Goal: Transaction & Acquisition: Purchase product/service

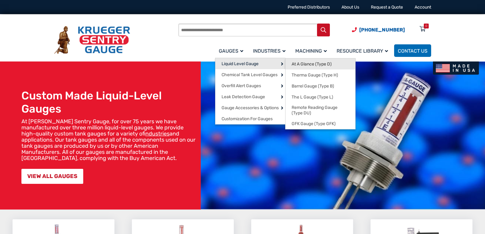
click at [308, 65] on span "At A Glance (Type D)" at bounding box center [311, 64] width 40 height 6
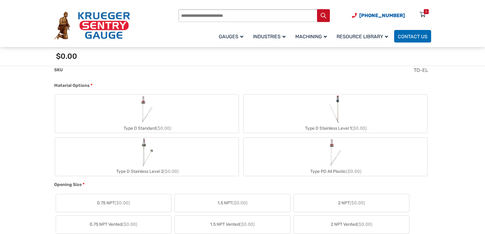
scroll to position [275, 0]
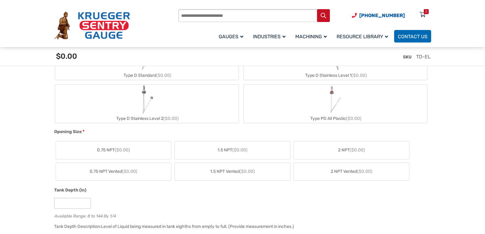
click at [340, 149] on span "2 NPT ($0.00)" at bounding box center [351, 150] width 27 height 6
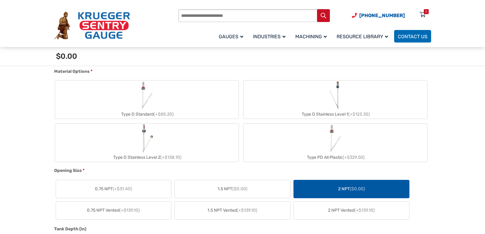
scroll to position [214, 0]
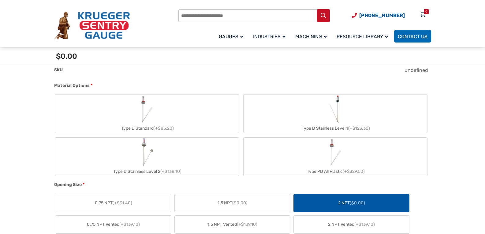
click at [164, 120] on label "Type D Standard (+$85.20)" at bounding box center [146, 113] width 183 height 38
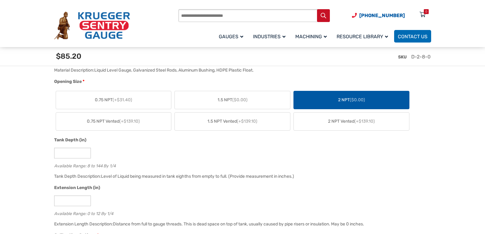
scroll to position [367, 0]
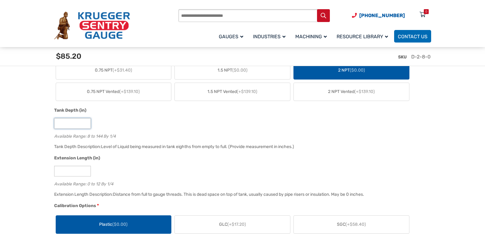
click at [86, 122] on input "*" at bounding box center [72, 123] width 37 height 11
click at [86, 122] on input "**" at bounding box center [72, 123] width 37 height 11
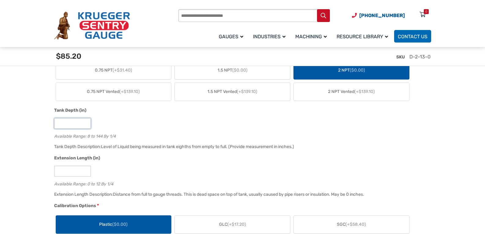
click at [86, 122] on input "**" at bounding box center [72, 123] width 37 height 11
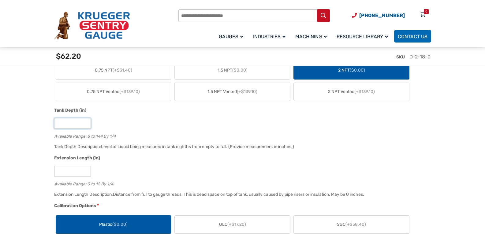
click at [86, 122] on input "**" at bounding box center [72, 123] width 37 height 11
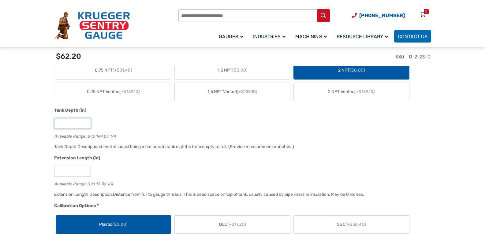
click at [86, 122] on input "**" at bounding box center [72, 123] width 37 height 11
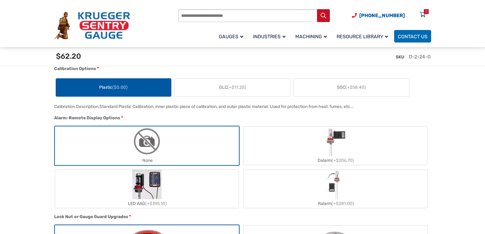
scroll to position [489, 0]
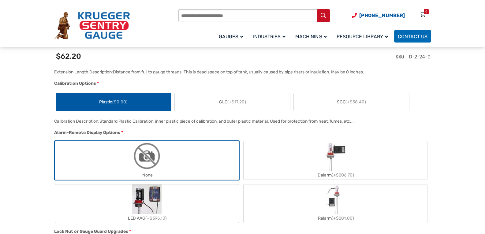
click at [225, 108] on label "GLC (+$17.20)" at bounding box center [232, 102] width 115 height 18
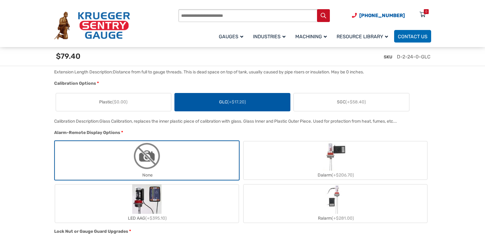
click at [123, 105] on span "($0.00)" at bounding box center [119, 101] width 15 height 5
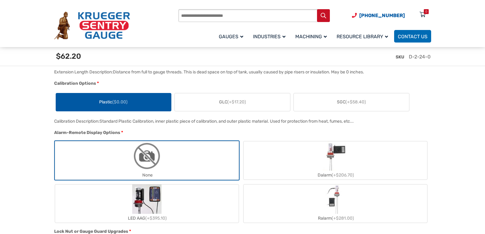
click at [233, 107] on label "GLC (+$17.20)" at bounding box center [232, 102] width 115 height 18
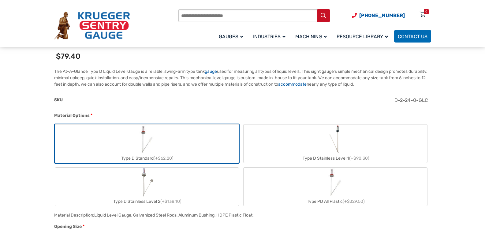
scroll to position [183, 0]
click at [178, 152] on label "Type D Standard (+$62.20)" at bounding box center [146, 144] width 183 height 38
click at [337, 151] on img "Type D Stainless Level 1" at bounding box center [335, 139] width 16 height 29
type input "*"
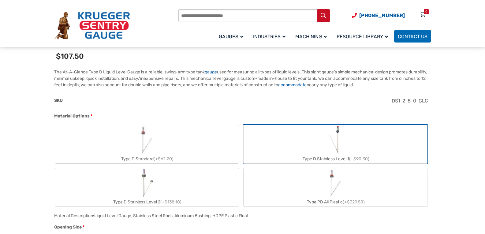
click at [200, 141] on label "Type D Standard (+$62.20)" at bounding box center [146, 144] width 183 height 38
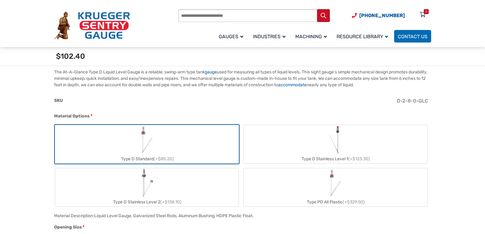
click at [304, 146] on label "Type D Stainless Level 1 (+$123.30)" at bounding box center [334, 144] width 183 height 38
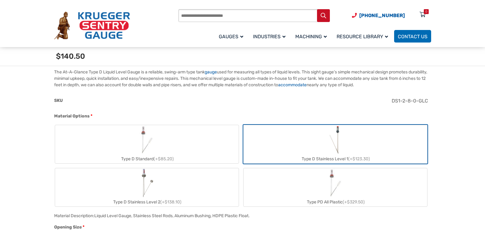
click at [209, 138] on label "Type D Standard (+$85.20)" at bounding box center [146, 144] width 183 height 38
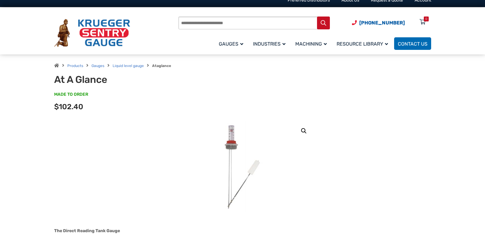
scroll to position [0, 0]
